Goal: Check status: Check status

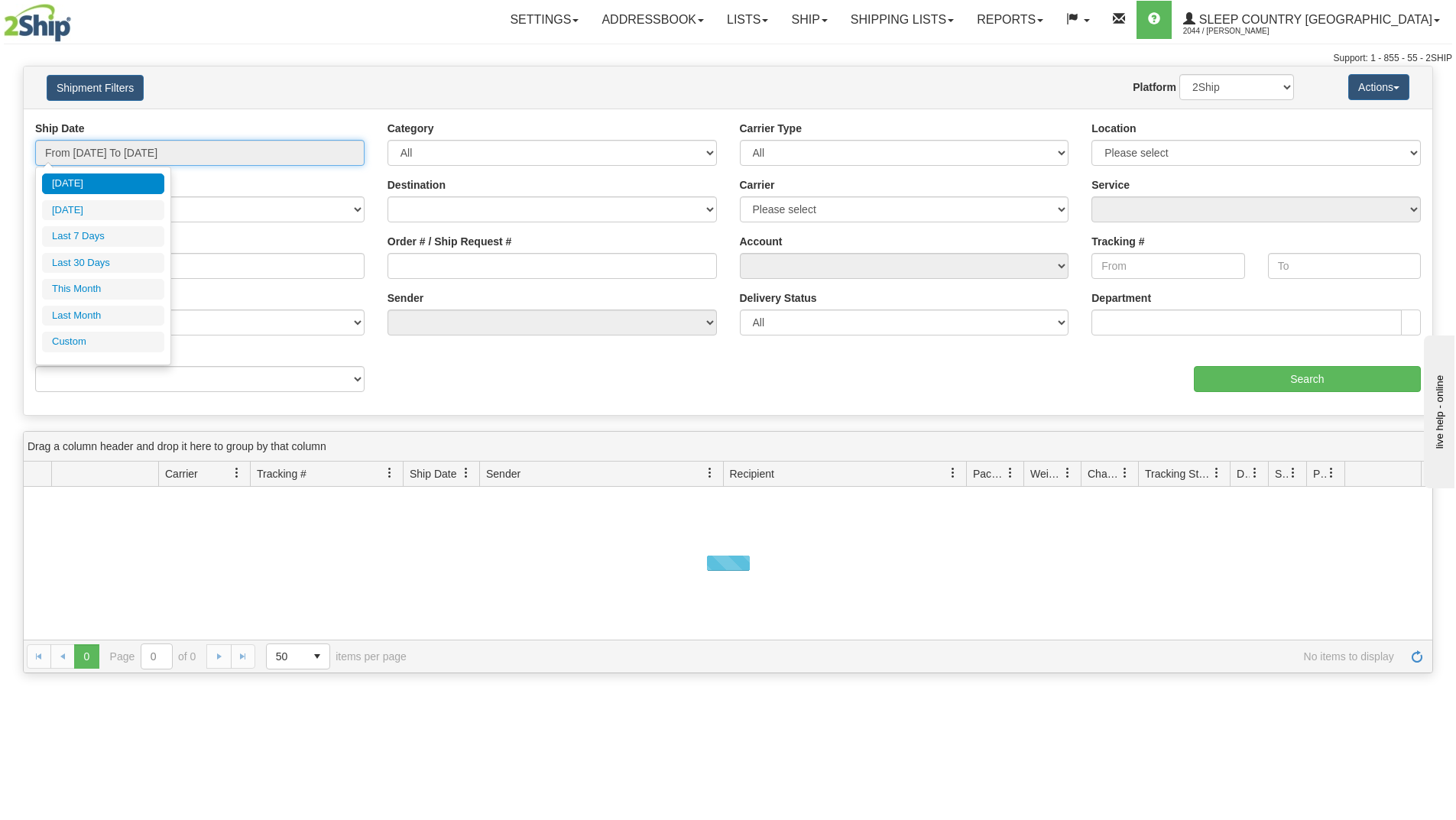
drag, startPoint x: 244, startPoint y: 160, endPoint x: 224, endPoint y: 160, distance: 20.0
click at [241, 160] on input "From [DATE] To [DATE]" at bounding box center [199, 153] width 330 height 26
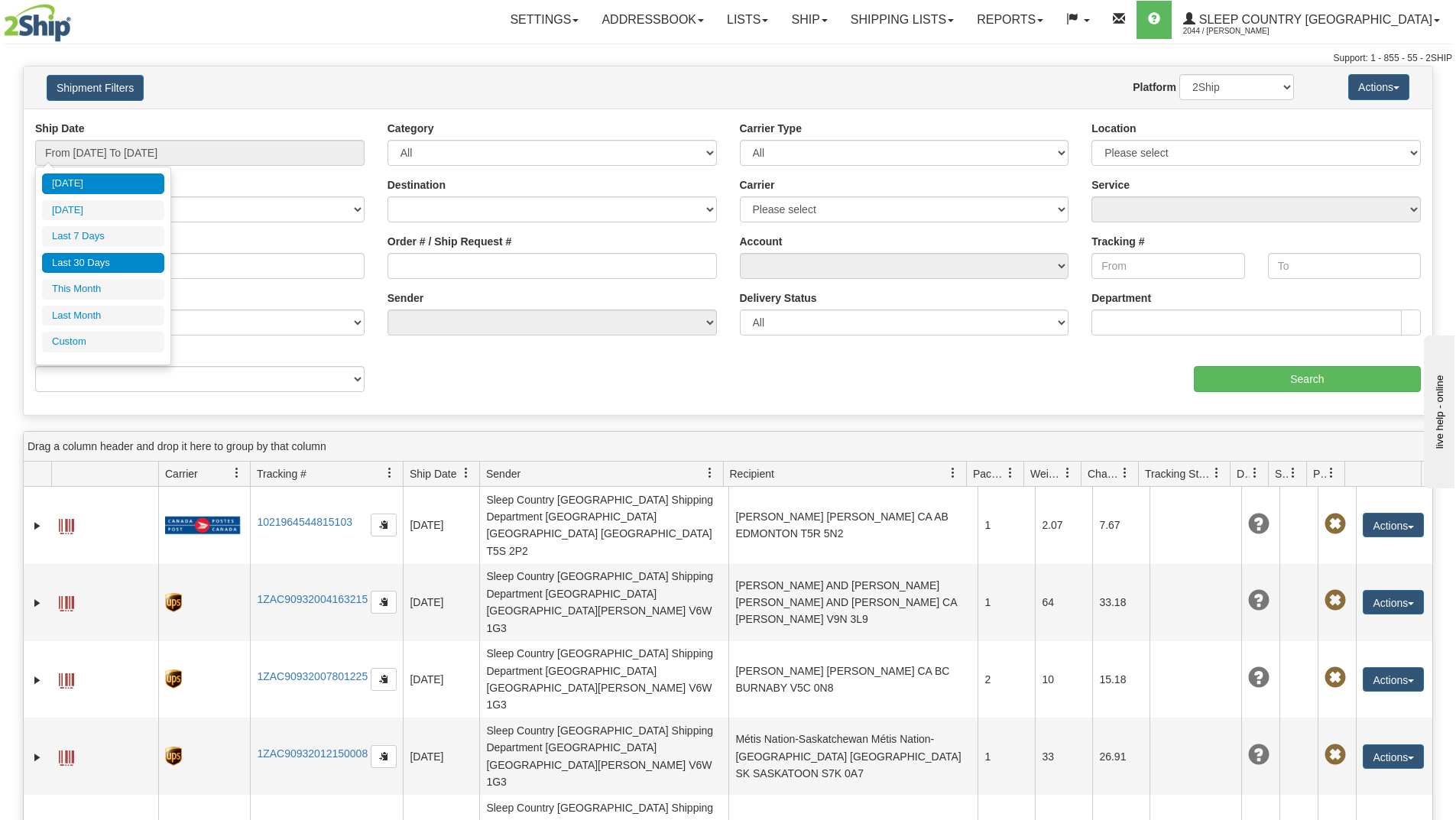
click at [100, 257] on li "Last 30 Days" at bounding box center [103, 263] width 123 height 21
type input "From [DATE] To [DATE]"
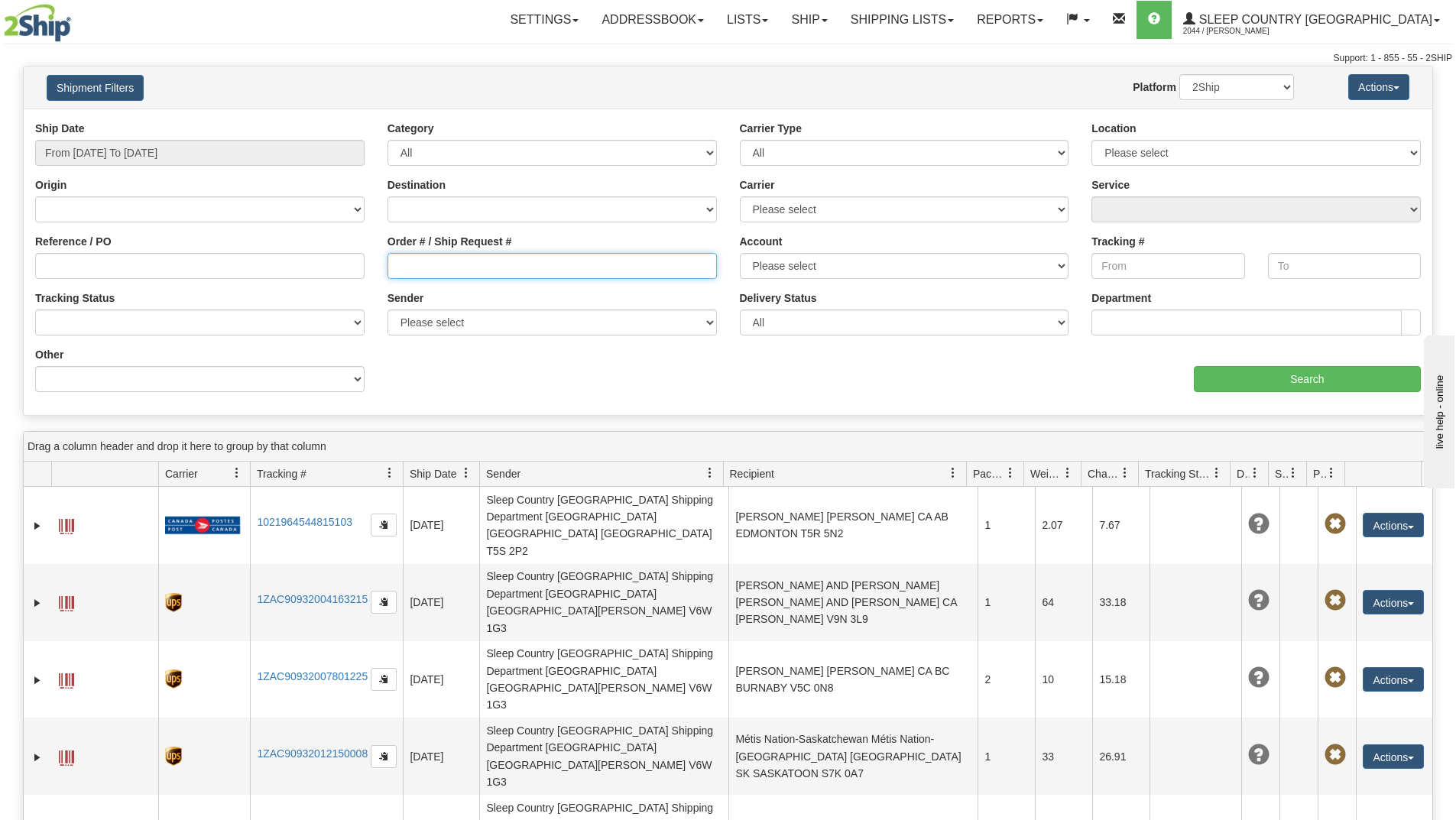
click at [480, 274] on input "Order # / Ship Request #" at bounding box center [551, 266] width 330 height 26
paste input "9000H986378"
type input "9000H986378"
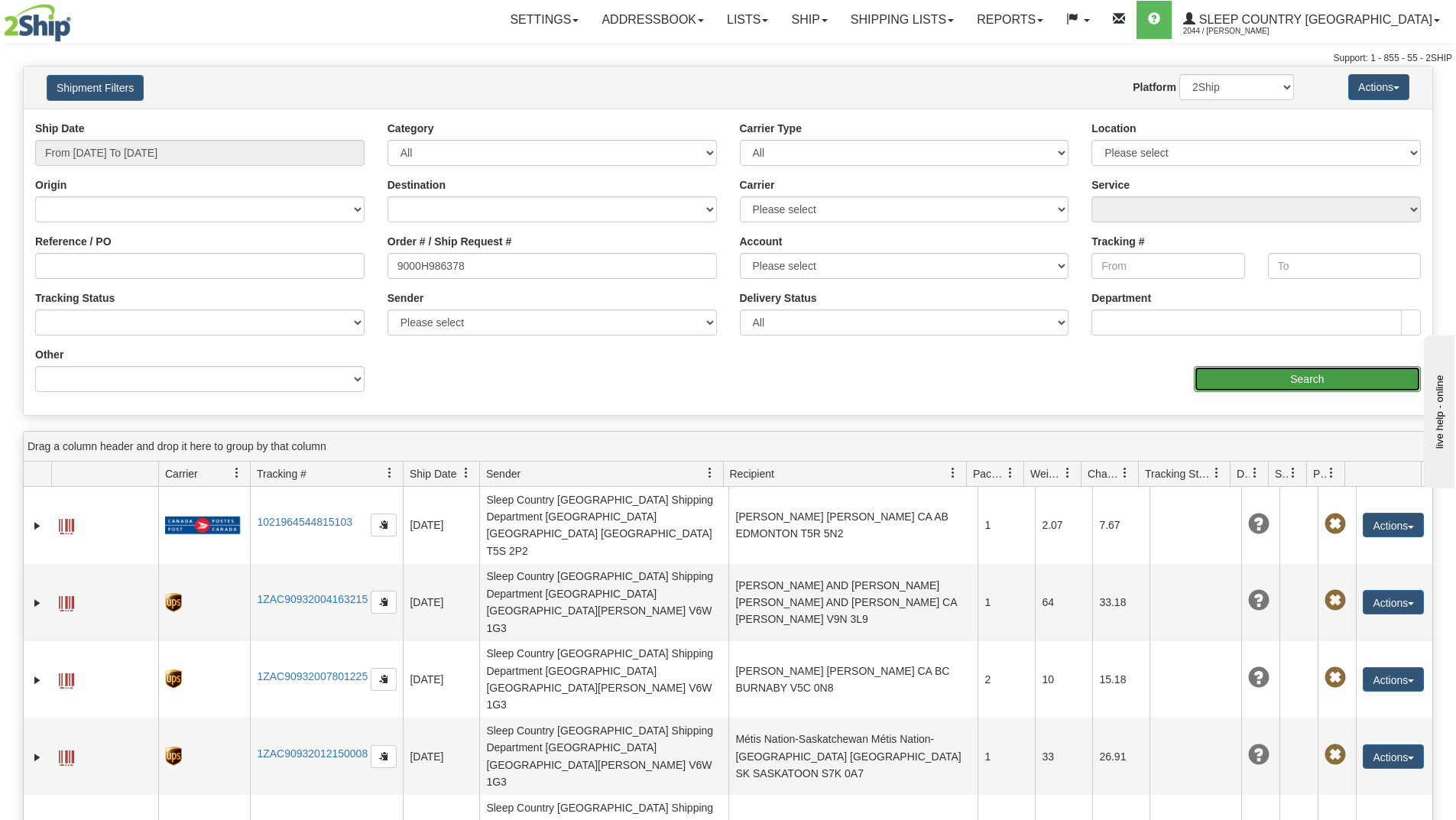
click at [1231, 378] on input "Search" at bounding box center [1306, 379] width 227 height 26
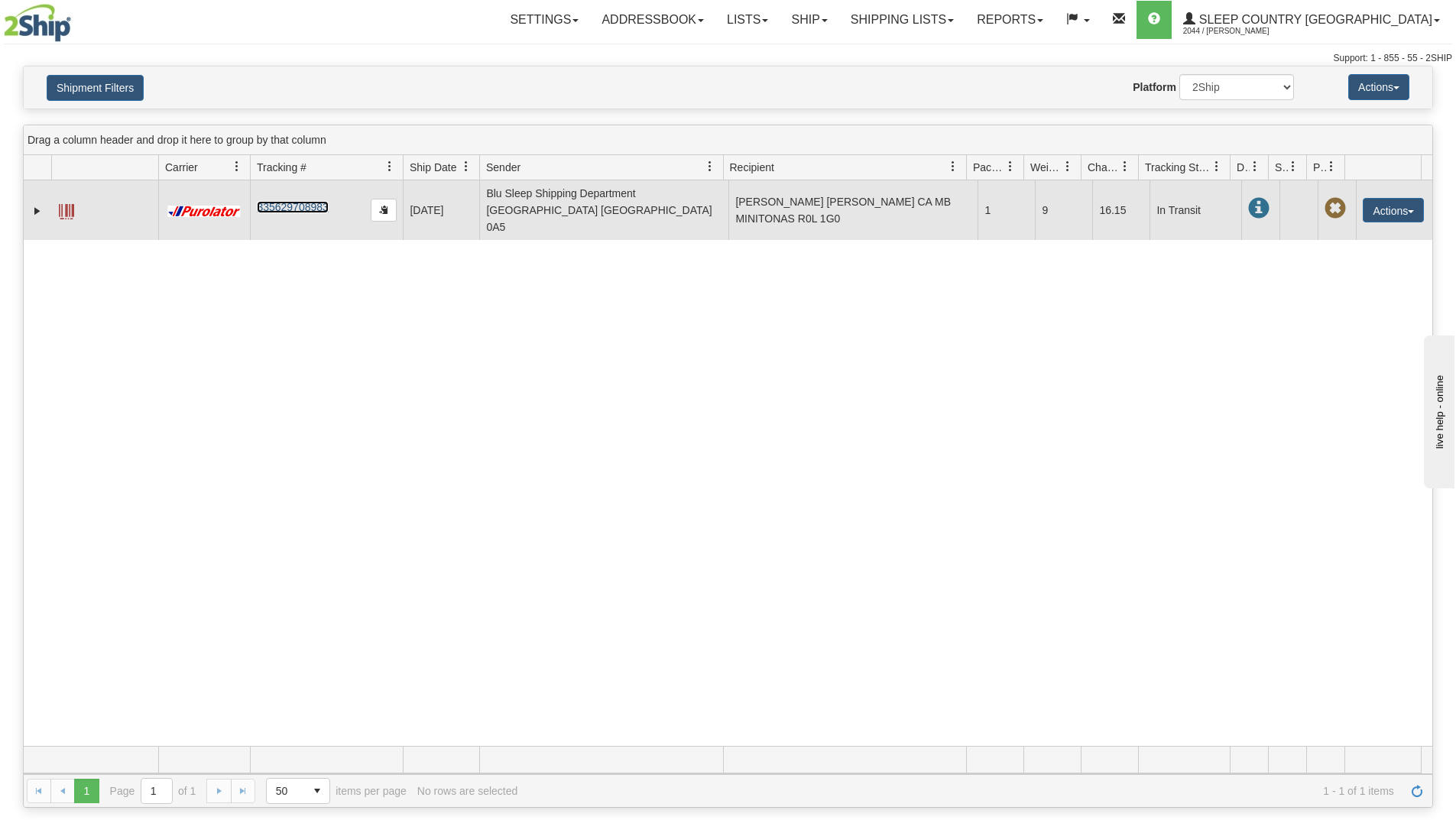
click at [294, 201] on link "335629708983" at bounding box center [292, 207] width 71 height 12
click at [296, 201] on link "335629708983" at bounding box center [292, 207] width 71 height 12
